Goal: Check status: Check status

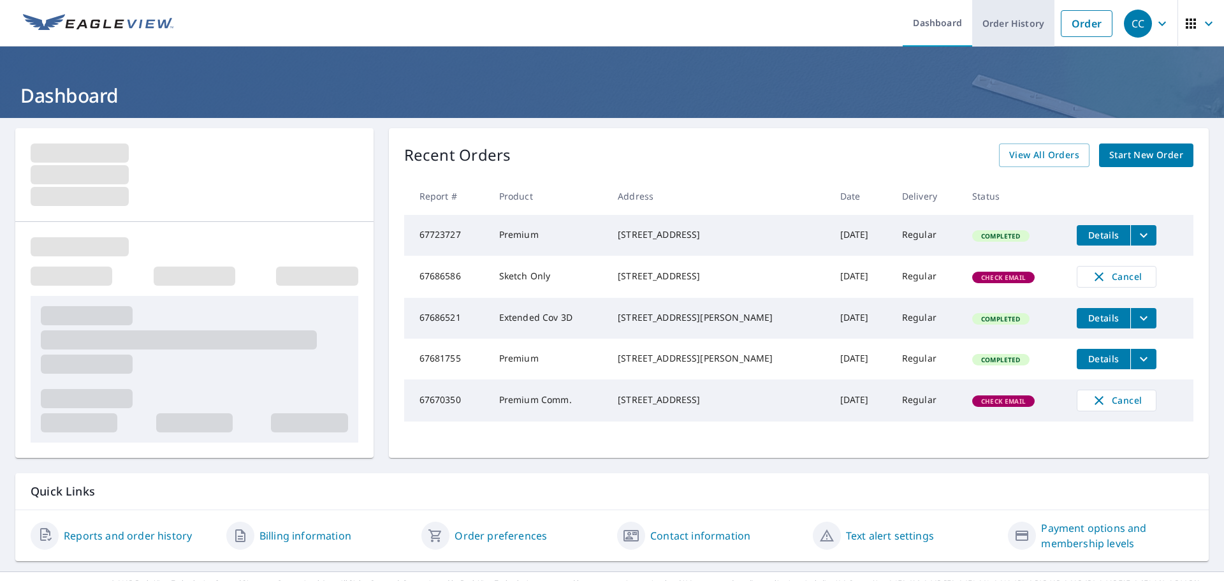
click at [1005, 34] on link "Order History" at bounding box center [1013, 23] width 82 height 47
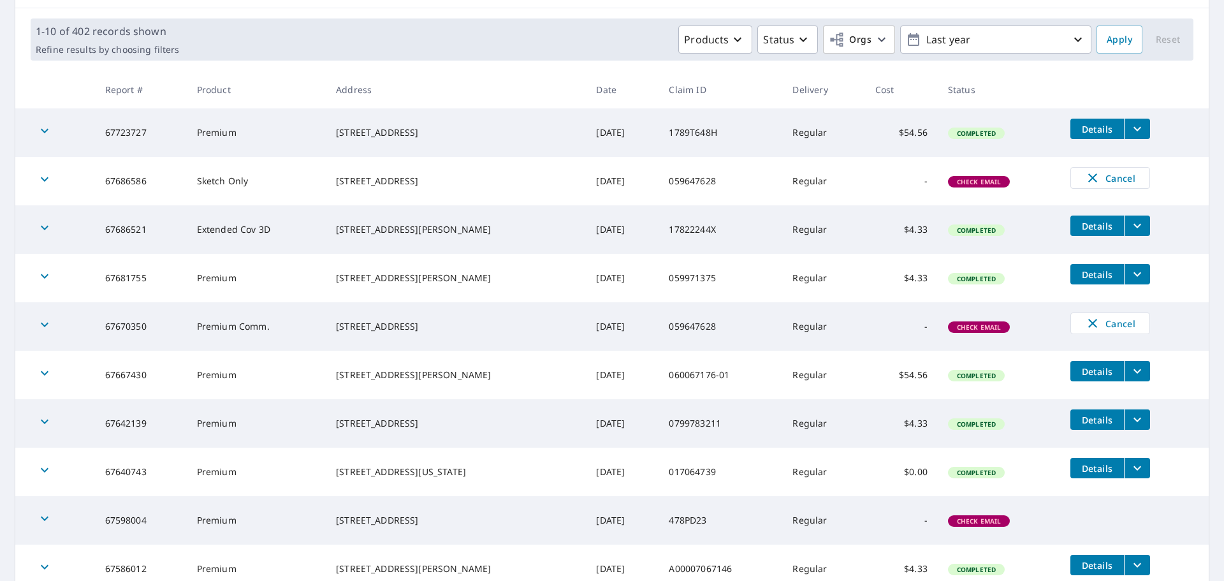
scroll to position [280, 0]
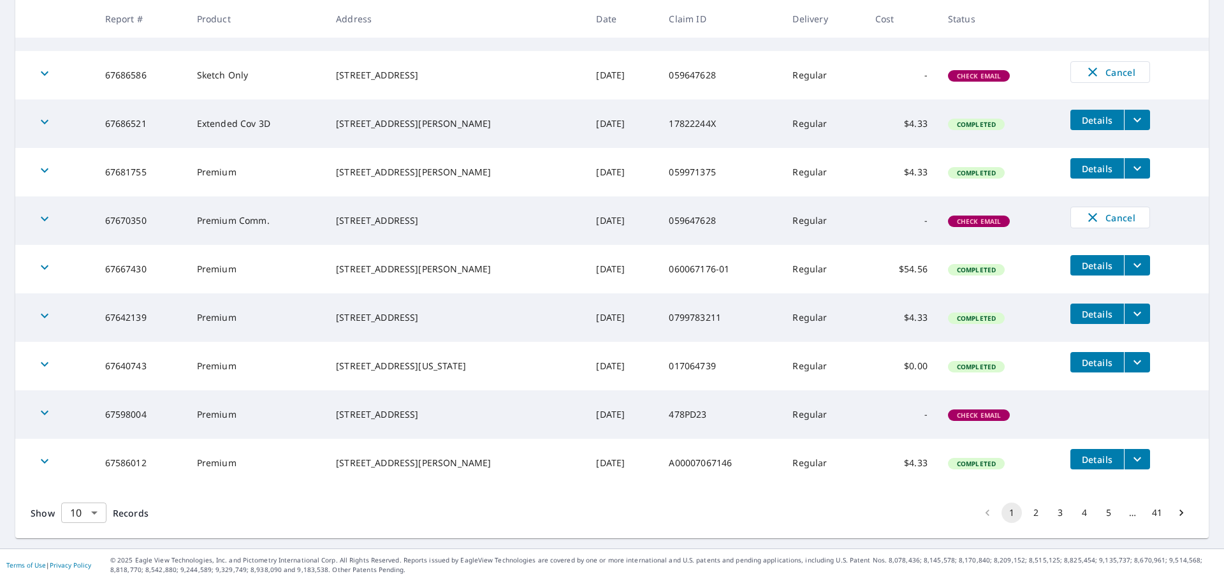
click at [85, 513] on body "CC CC Dashboard Order History Order CC Dashboard / Order History Order History …" at bounding box center [612, 290] width 1224 height 581
click at [94, 511] on li "25" at bounding box center [83, 508] width 45 height 23
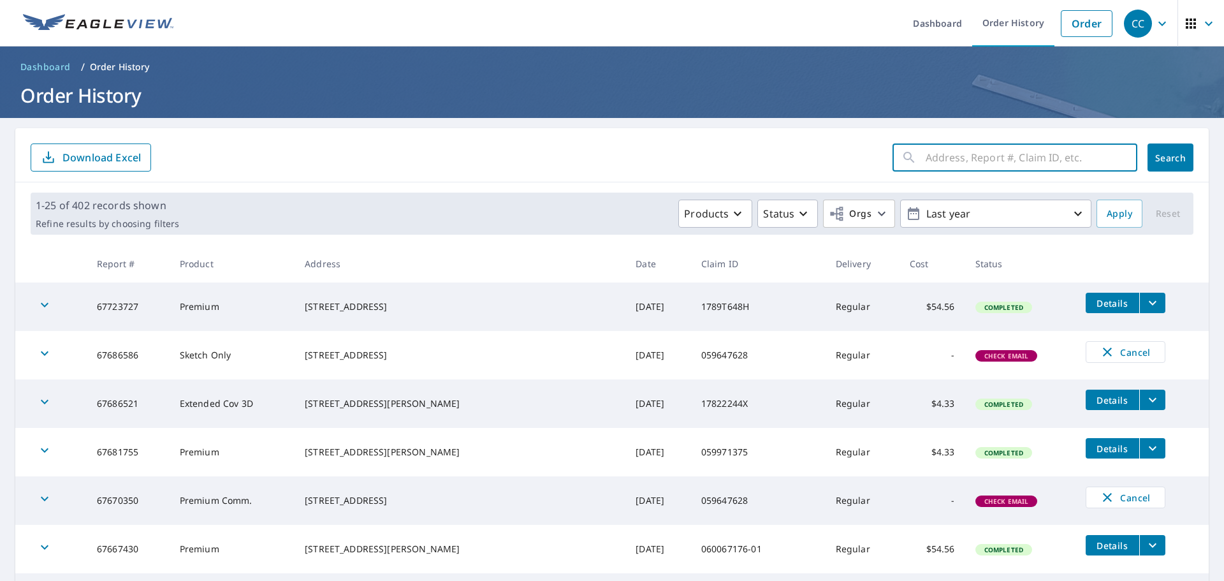
click at [942, 168] on input "text" at bounding box center [1032, 158] width 212 height 36
type input "9517"
click button "Search" at bounding box center [1171, 157] width 46 height 28
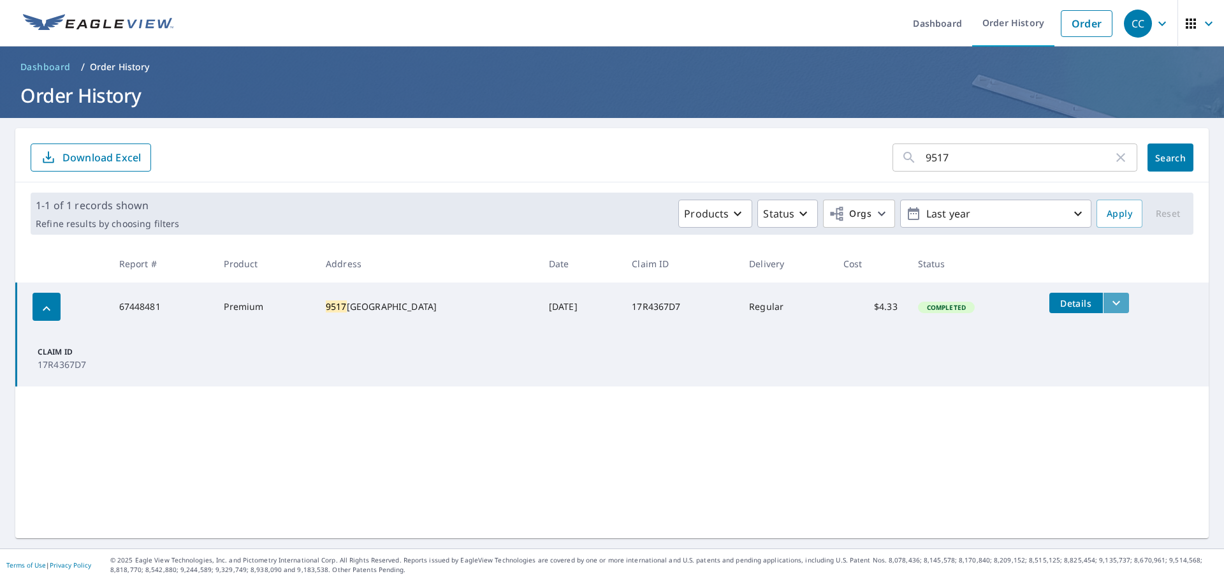
click at [1116, 302] on button "filesDropdownBtn-67448481" at bounding box center [1116, 303] width 26 height 20
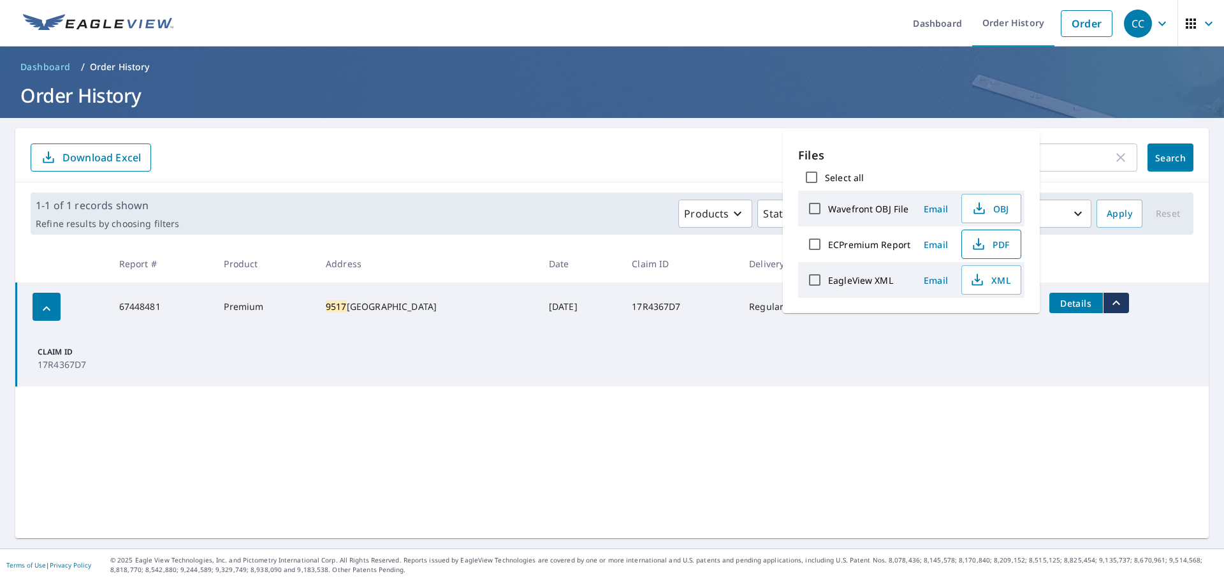
click at [988, 242] on span "PDF" at bounding box center [990, 244] width 41 height 15
